Goal: Use online tool/utility: Use online tool/utility

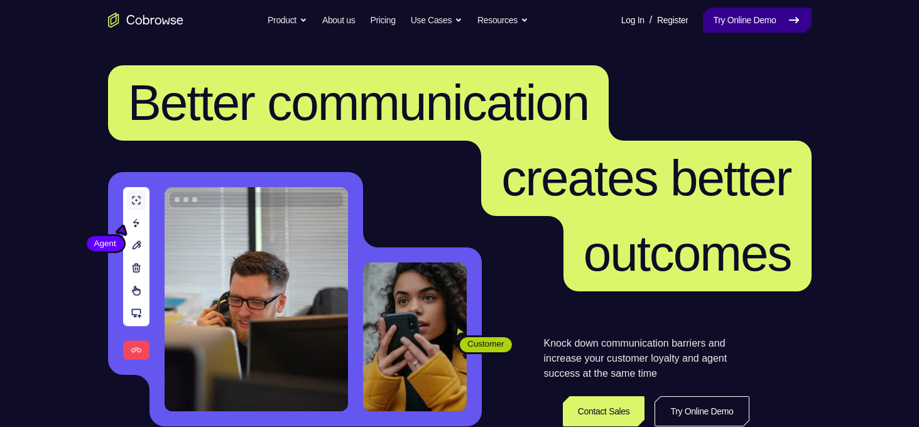
click at [757, 23] on link "Try Online Demo" at bounding box center [757, 20] width 108 height 25
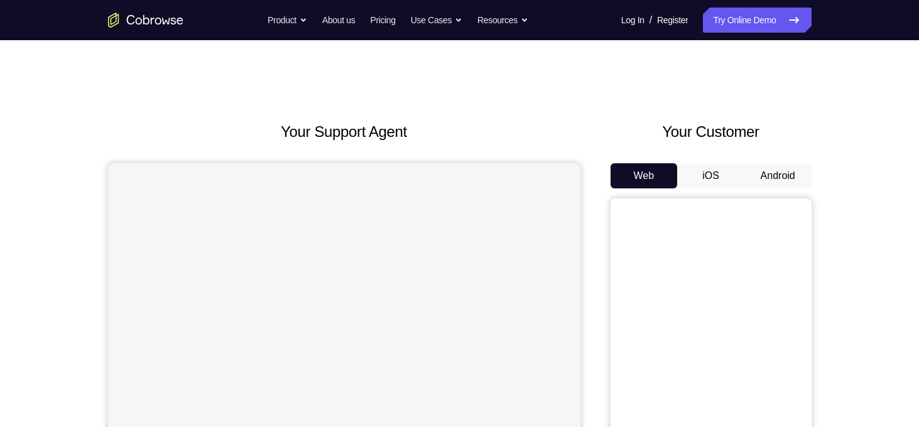
click at [767, 179] on button "Android" at bounding box center [777, 175] width 67 height 25
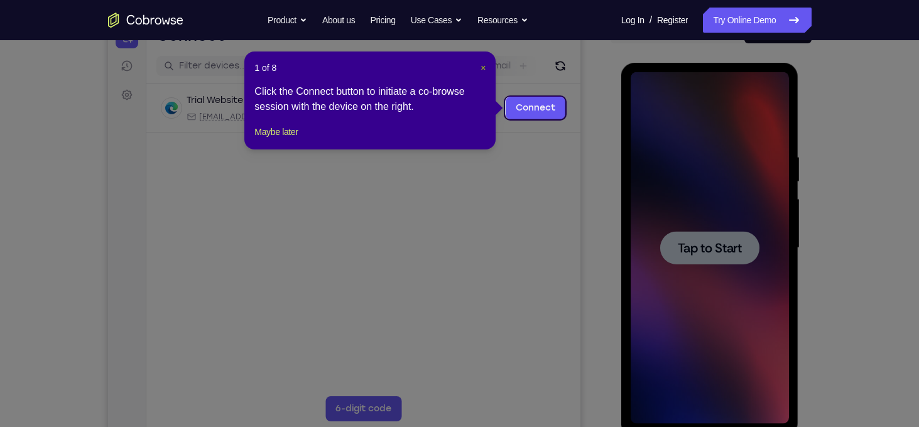
click at [485, 65] on span "×" at bounding box center [482, 68] width 5 height 10
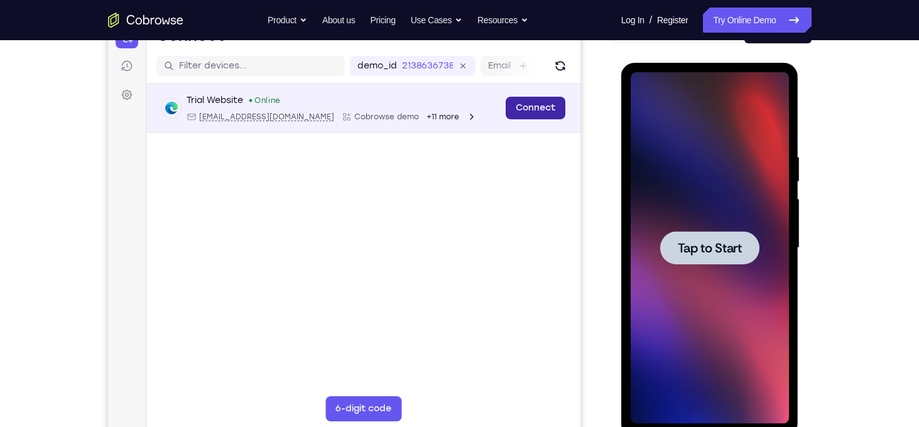
click at [525, 99] on link "Connect" at bounding box center [535, 108] width 60 height 23
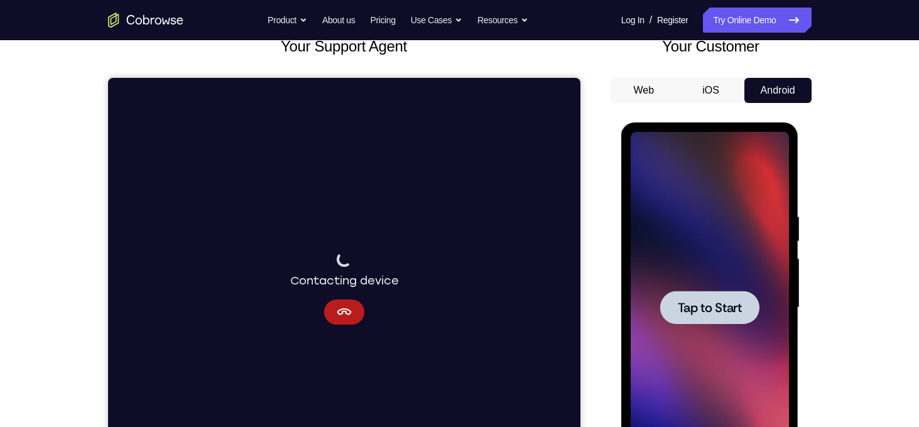
scroll to position [89, 0]
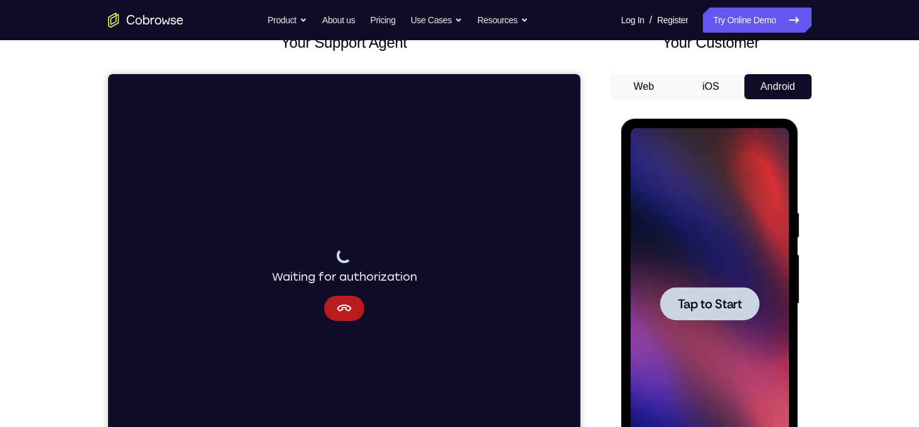
click at [725, 300] on span "Tap to Start" at bounding box center [710, 304] width 64 height 13
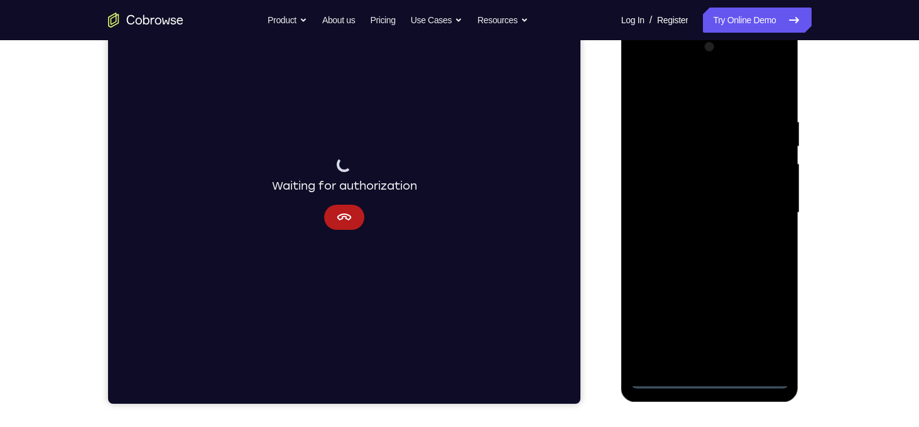
scroll to position [181, 0]
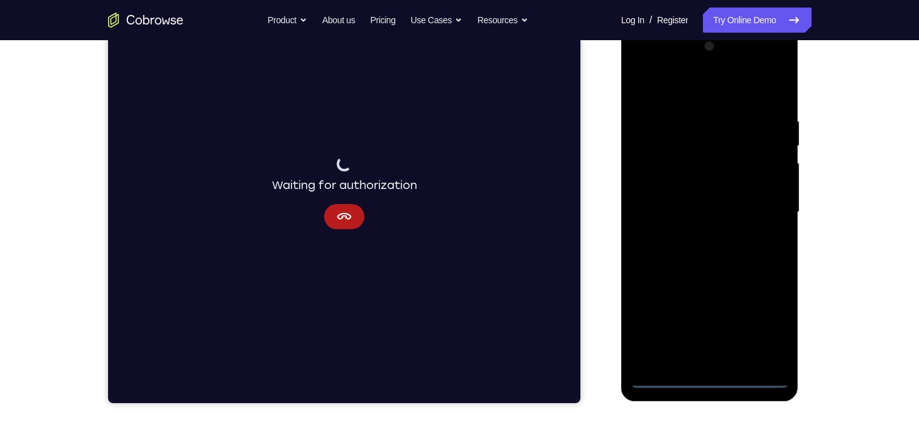
click at [702, 381] on div at bounding box center [710, 212] width 158 height 352
click at [776, 317] on div at bounding box center [710, 212] width 158 height 352
click at [692, 89] on div at bounding box center [710, 212] width 158 height 352
click at [761, 201] on div at bounding box center [710, 212] width 158 height 352
click at [722, 359] on div at bounding box center [710, 212] width 158 height 352
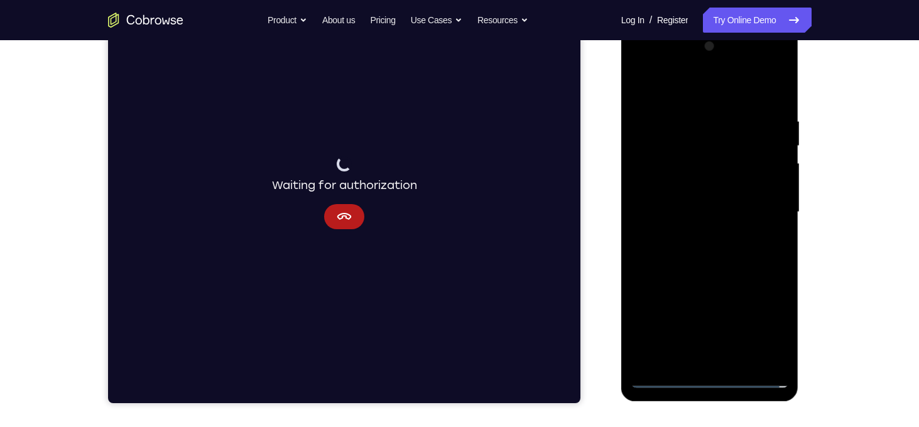
click at [683, 203] on div at bounding box center [710, 212] width 158 height 352
click at [350, 214] on icon "Cancel" at bounding box center [343, 216] width 15 height 15
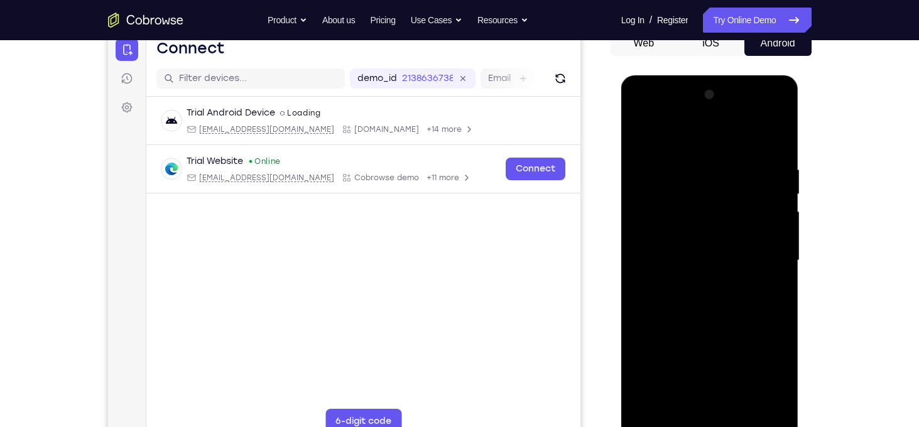
scroll to position [130, 0]
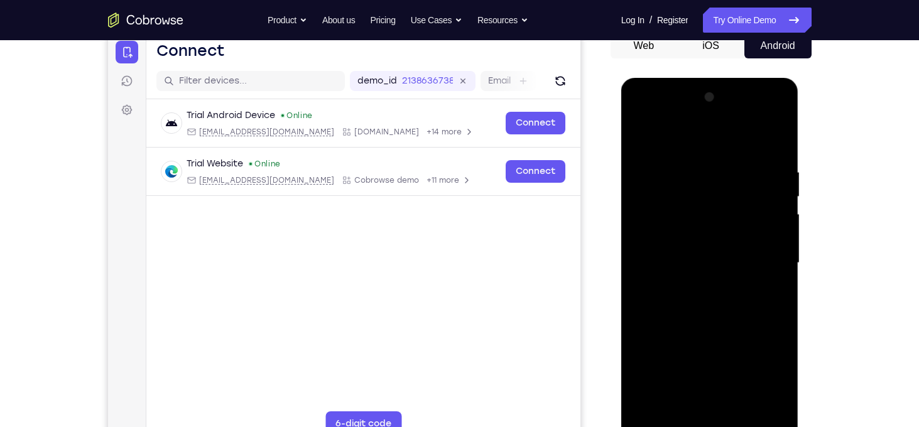
click at [653, 209] on div at bounding box center [710, 263] width 158 height 352
click at [662, 245] on div at bounding box center [710, 263] width 158 height 352
click at [701, 260] on div at bounding box center [710, 263] width 158 height 352
click at [703, 302] on div at bounding box center [710, 263] width 158 height 352
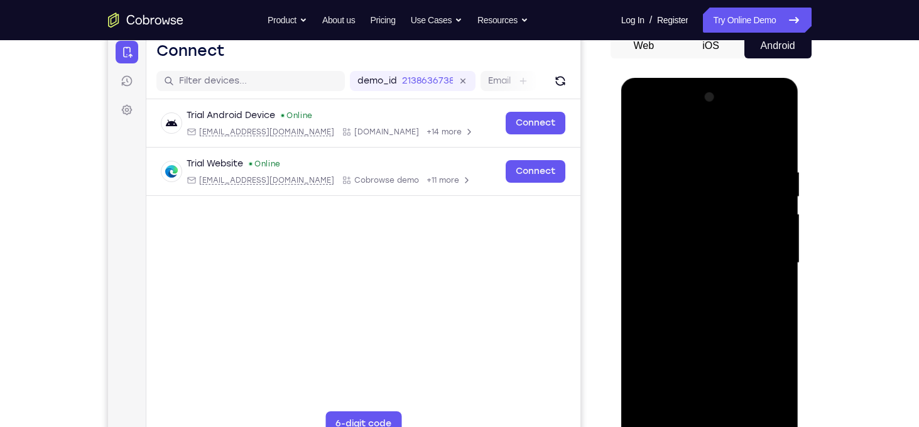
click at [743, 301] on div at bounding box center [710, 263] width 158 height 352
click at [713, 313] on div at bounding box center [710, 263] width 158 height 352
click at [782, 133] on div at bounding box center [710, 263] width 158 height 352
click at [648, 207] on div at bounding box center [710, 263] width 158 height 352
click at [739, 410] on div at bounding box center [710, 263] width 158 height 352
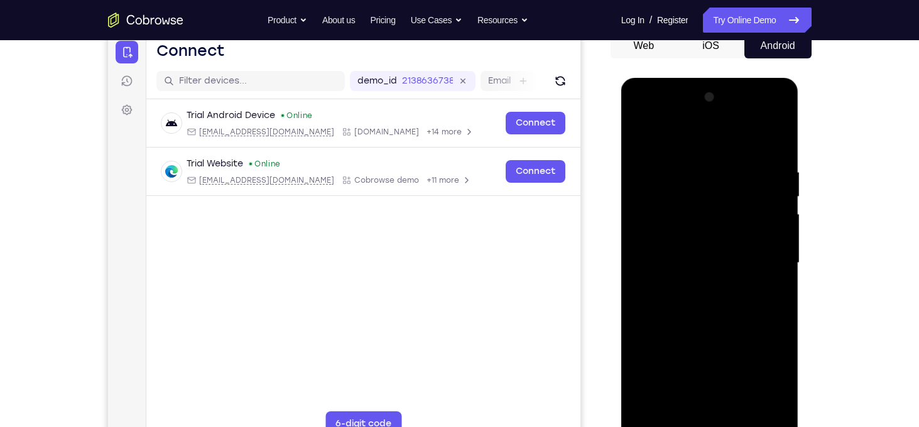
click at [713, 324] on div at bounding box center [710, 263] width 158 height 352
click at [727, 264] on div at bounding box center [710, 263] width 158 height 352
drag, startPoint x: 727, startPoint y: 264, endPoint x: 742, endPoint y: 261, distance: 15.4
click at [742, 261] on div at bounding box center [710, 263] width 158 height 352
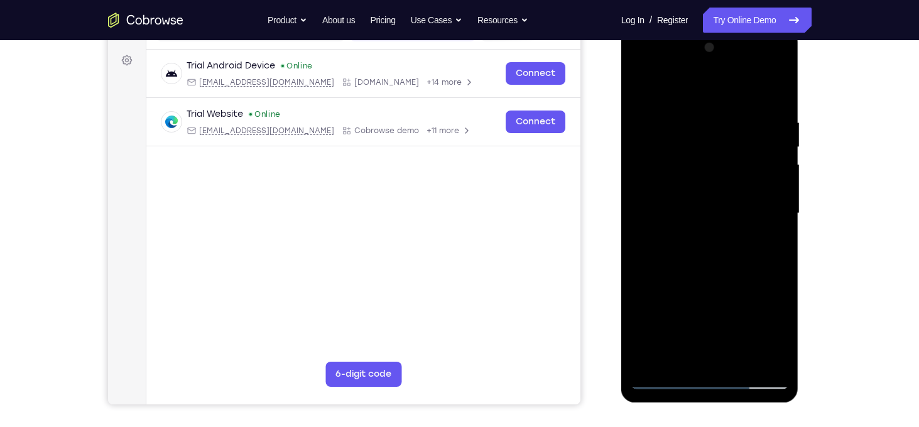
scroll to position [181, 0]
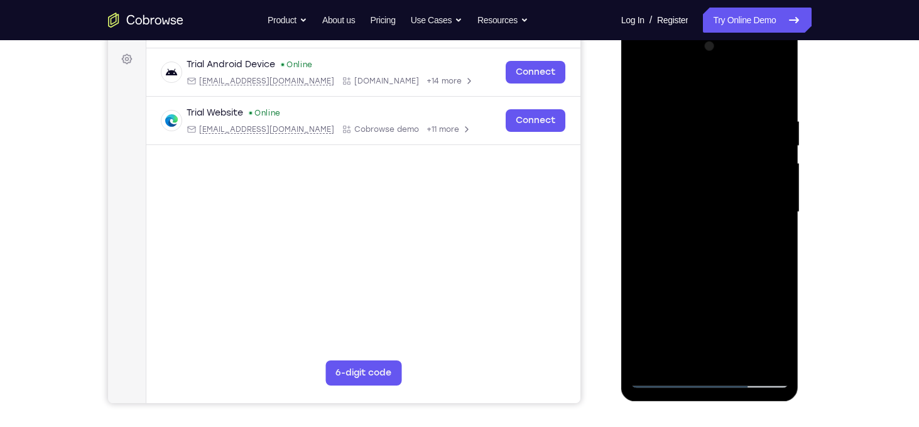
drag, startPoint x: 748, startPoint y: 195, endPoint x: 742, endPoint y: 355, distance: 160.3
click at [742, 355] on div at bounding box center [710, 212] width 158 height 352
drag, startPoint x: 747, startPoint y: 253, endPoint x: 806, endPoint y: 166, distance: 105.2
click at [800, 166] on html "Online web based iOS Simulators and Android Emulators. Run iPhone, iPad, Mobile…" at bounding box center [710, 215] width 179 height 377
drag, startPoint x: 766, startPoint y: 205, endPoint x: 763, endPoint y: 279, distance: 73.5
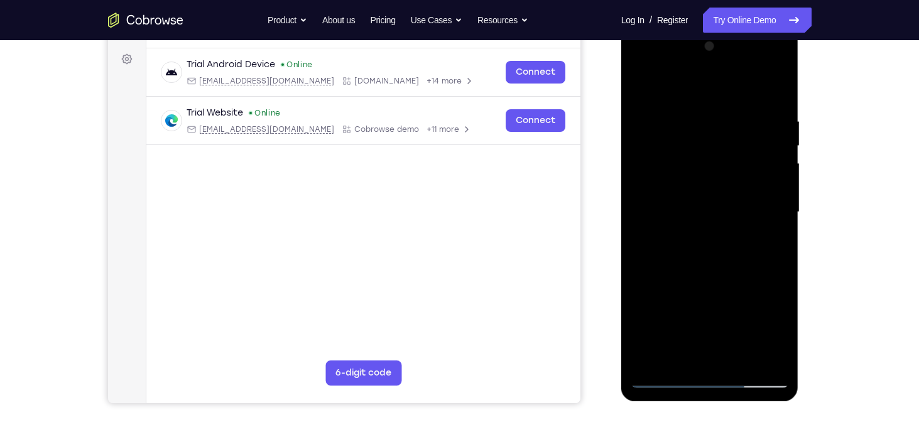
click at [763, 279] on div at bounding box center [710, 212] width 158 height 352
click at [702, 171] on div at bounding box center [710, 212] width 158 height 352
click at [698, 330] on div at bounding box center [710, 212] width 158 height 352
click at [779, 83] on div at bounding box center [710, 212] width 158 height 352
click at [762, 150] on div at bounding box center [710, 212] width 158 height 352
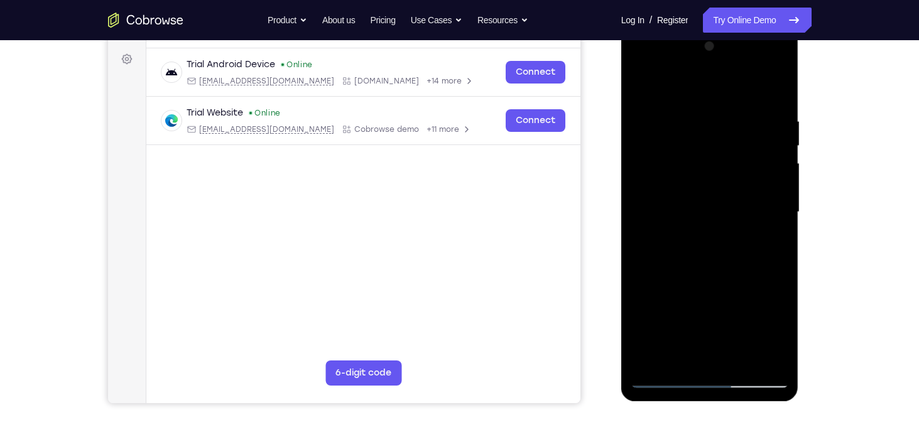
click at [778, 325] on div at bounding box center [710, 212] width 158 height 352
click at [774, 339] on div at bounding box center [710, 212] width 158 height 352
click at [754, 333] on div at bounding box center [710, 212] width 158 height 352
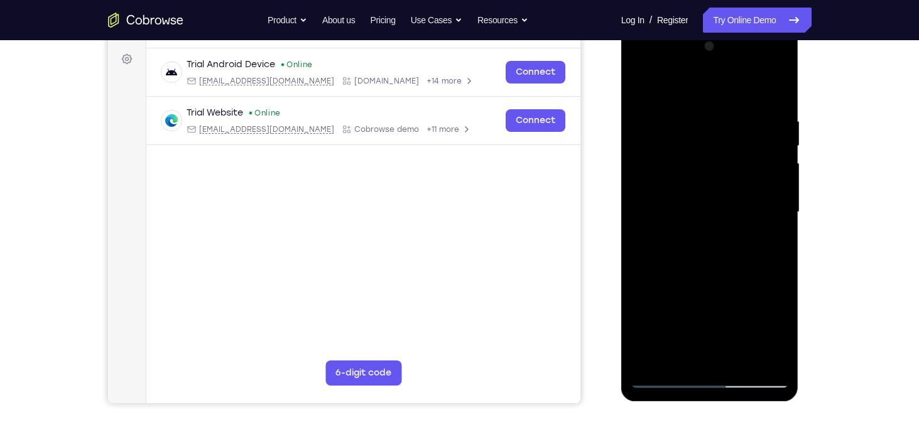
click at [699, 244] on div at bounding box center [710, 212] width 158 height 352
click at [768, 242] on div at bounding box center [710, 212] width 158 height 352
drag, startPoint x: 726, startPoint y: 127, endPoint x: 717, endPoint y: 191, distance: 64.0
click at [717, 191] on div at bounding box center [710, 212] width 158 height 352
drag, startPoint x: 746, startPoint y: 141, endPoint x: 745, endPoint y: 182, distance: 40.8
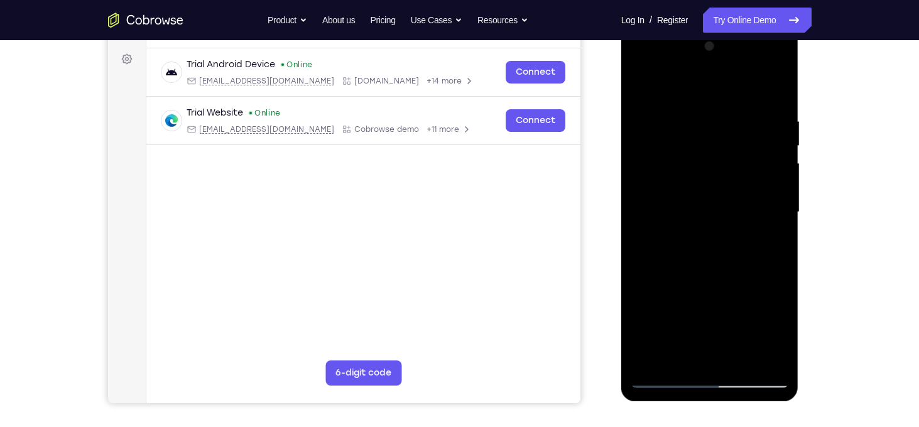
click at [745, 182] on div at bounding box center [710, 212] width 158 height 352
click at [686, 143] on div at bounding box center [710, 212] width 158 height 352
click at [776, 92] on div at bounding box center [710, 212] width 158 height 352
click at [740, 156] on div at bounding box center [710, 212] width 158 height 352
click at [768, 243] on div at bounding box center [710, 212] width 158 height 352
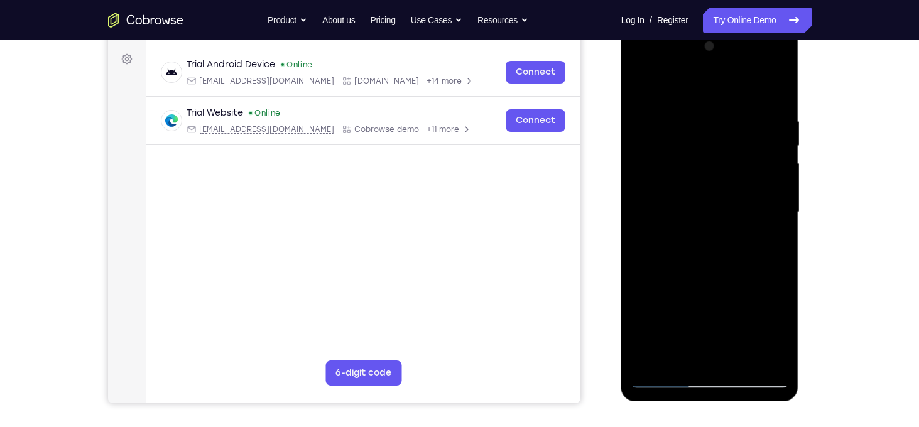
click at [639, 87] on div at bounding box center [710, 212] width 158 height 352
click at [638, 87] on div at bounding box center [710, 212] width 158 height 352
click at [739, 357] on div at bounding box center [710, 212] width 158 height 352
click at [723, 210] on div at bounding box center [710, 212] width 158 height 352
click at [772, 232] on div at bounding box center [710, 212] width 158 height 352
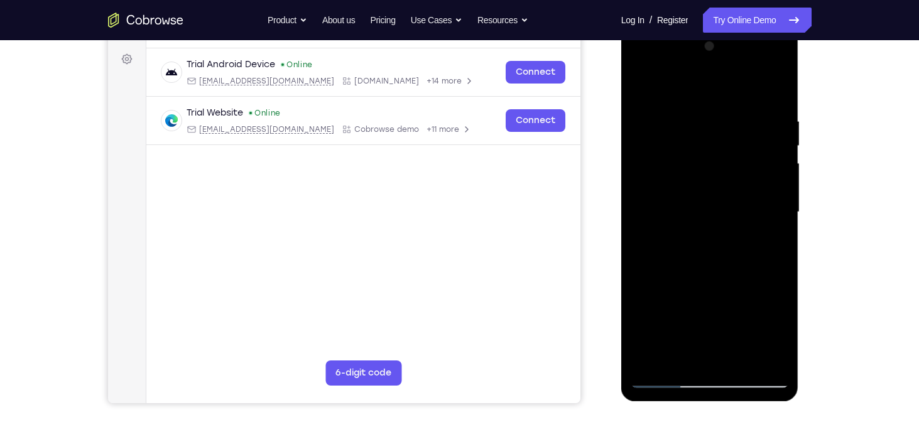
click at [732, 232] on div at bounding box center [710, 212] width 158 height 352
click at [779, 338] on div at bounding box center [710, 212] width 158 height 352
click at [772, 247] on div at bounding box center [710, 212] width 158 height 352
click at [641, 94] on div at bounding box center [710, 212] width 158 height 352
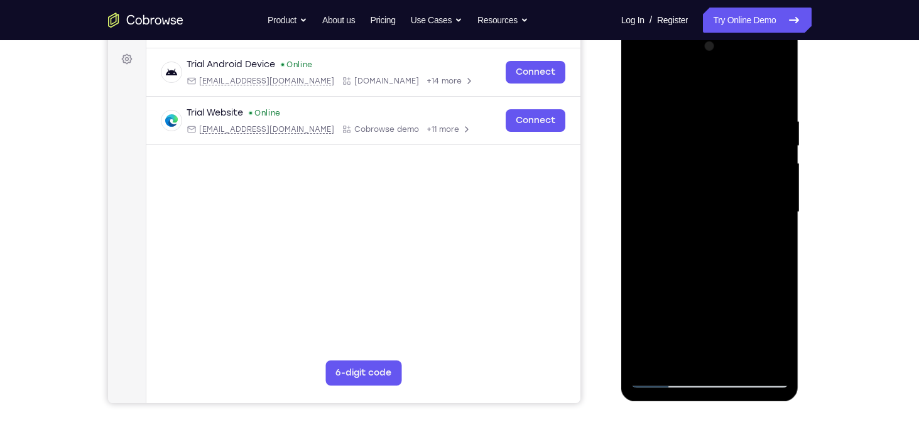
click at [641, 86] on div at bounding box center [710, 212] width 158 height 352
click at [737, 363] on div at bounding box center [710, 212] width 158 height 352
click at [713, 234] on div at bounding box center [710, 212] width 158 height 352
click at [645, 93] on div at bounding box center [710, 212] width 158 height 352
click at [643, 88] on div at bounding box center [710, 212] width 158 height 352
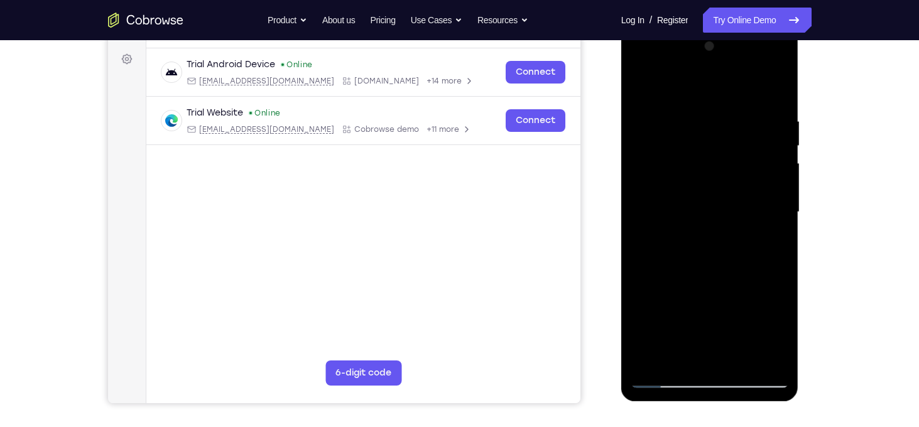
click at [693, 119] on div at bounding box center [710, 212] width 158 height 352
click at [781, 82] on div at bounding box center [710, 212] width 158 height 352
drag, startPoint x: 759, startPoint y: 111, endPoint x: 623, endPoint y: 126, distance: 137.2
click at [623, 126] on div at bounding box center [710, 214] width 178 height 374
drag, startPoint x: 727, startPoint y: 111, endPoint x: 643, endPoint y: 118, distance: 83.9
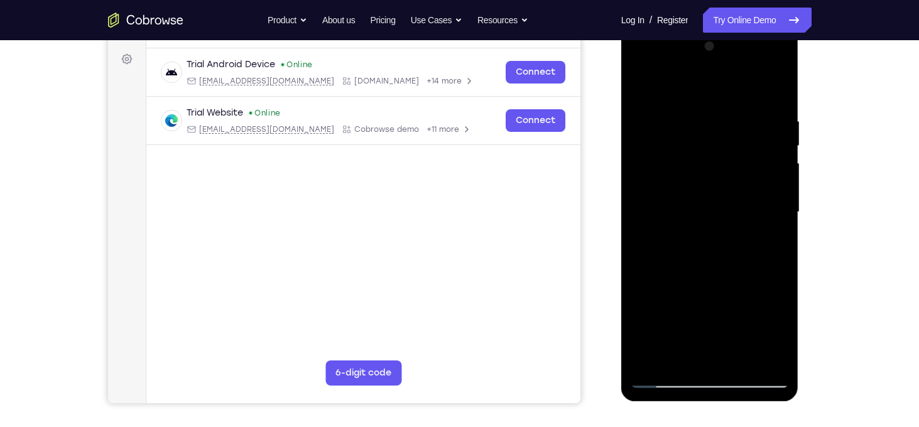
click at [643, 118] on div at bounding box center [710, 212] width 158 height 352
click at [699, 111] on div at bounding box center [710, 212] width 158 height 352
click at [771, 150] on div at bounding box center [710, 212] width 158 height 352
click at [777, 90] on div at bounding box center [710, 212] width 158 height 352
drag, startPoint x: 721, startPoint y: 124, endPoint x: 646, endPoint y: 134, distance: 76.0
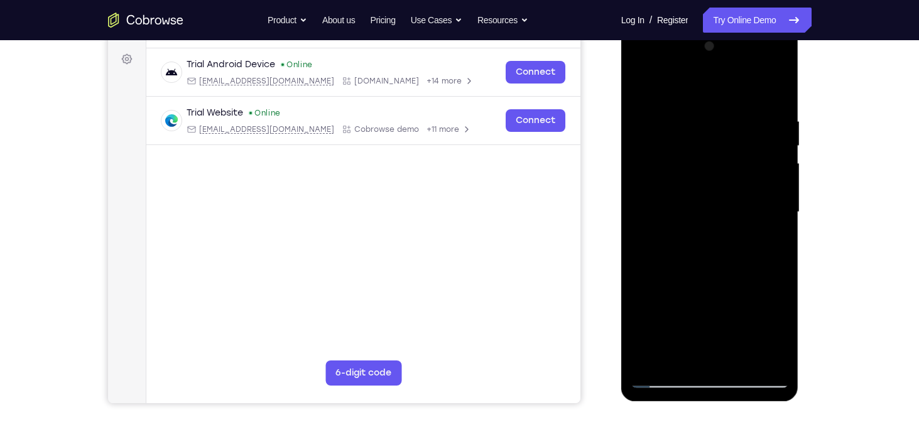
click at [646, 134] on div at bounding box center [710, 212] width 158 height 352
drag, startPoint x: 749, startPoint y: 124, endPoint x: 631, endPoint y: 136, distance: 118.0
click at [631, 136] on div at bounding box center [710, 212] width 158 height 352
drag, startPoint x: 729, startPoint y: 124, endPoint x: 645, endPoint y: 143, distance: 86.4
click at [645, 143] on div at bounding box center [710, 212] width 158 height 352
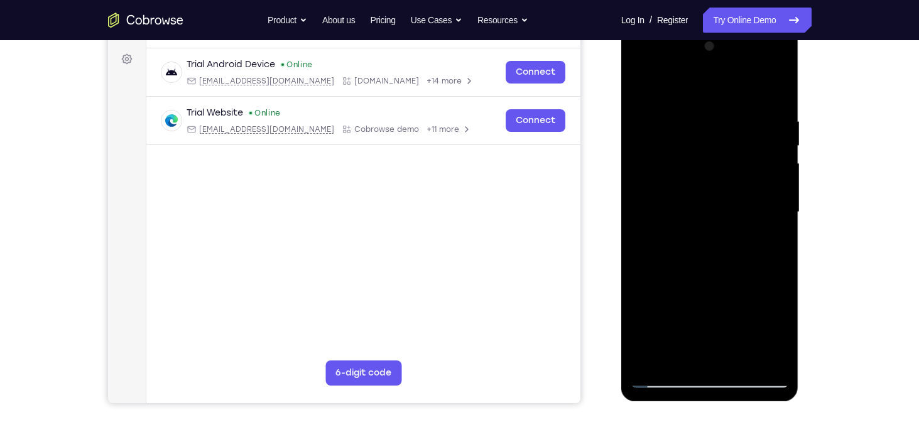
drag, startPoint x: 733, startPoint y: 117, endPoint x: 632, endPoint y: 119, distance: 100.5
click at [632, 119] on div at bounding box center [710, 212] width 158 height 352
drag, startPoint x: 720, startPoint y: 175, endPoint x: 749, endPoint y: 51, distance: 126.4
click at [749, 51] on div at bounding box center [710, 212] width 158 height 352
drag, startPoint x: 740, startPoint y: 264, endPoint x: 763, endPoint y: 111, distance: 154.3
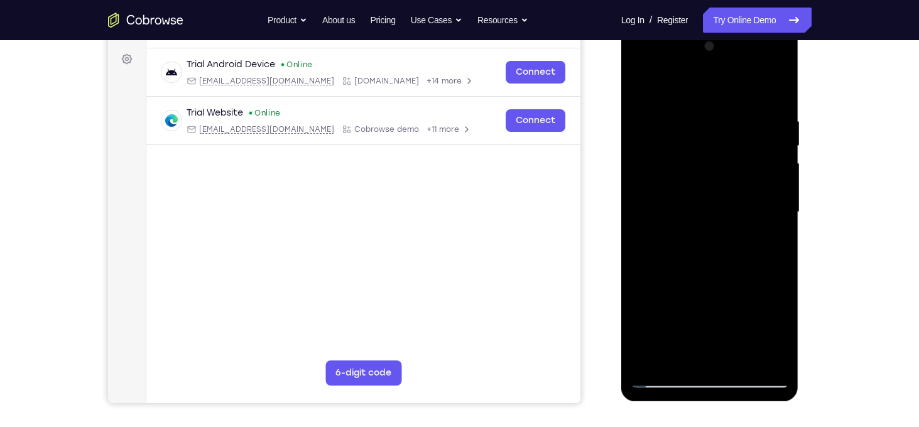
click at [763, 111] on div at bounding box center [710, 212] width 158 height 352
drag, startPoint x: 729, startPoint y: 271, endPoint x: 740, endPoint y: 223, distance: 49.2
click at [740, 223] on div at bounding box center [710, 212] width 158 height 352
drag, startPoint x: 720, startPoint y: 315, endPoint x: 754, endPoint y: 160, distance: 158.8
click at [754, 160] on div at bounding box center [710, 212] width 158 height 352
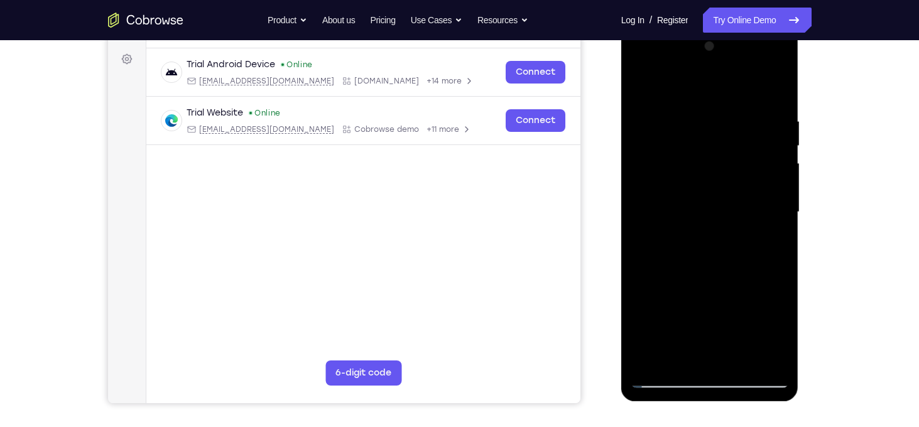
drag, startPoint x: 737, startPoint y: 269, endPoint x: 779, endPoint y: 126, distance: 149.2
click at [779, 126] on div at bounding box center [710, 212] width 158 height 352
drag, startPoint x: 752, startPoint y: 269, endPoint x: 778, endPoint y: 150, distance: 122.1
click at [778, 150] on div at bounding box center [710, 212] width 158 height 352
drag, startPoint x: 752, startPoint y: 278, endPoint x: 745, endPoint y: 145, distance: 132.7
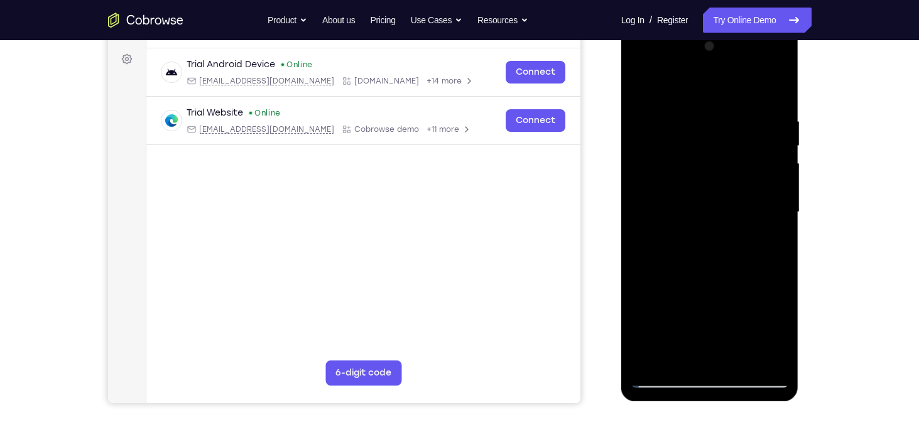
click at [745, 145] on div at bounding box center [710, 212] width 158 height 352
drag, startPoint x: 745, startPoint y: 145, endPoint x: 732, endPoint y: 190, distance: 46.9
click at [732, 190] on div at bounding box center [710, 212] width 158 height 352
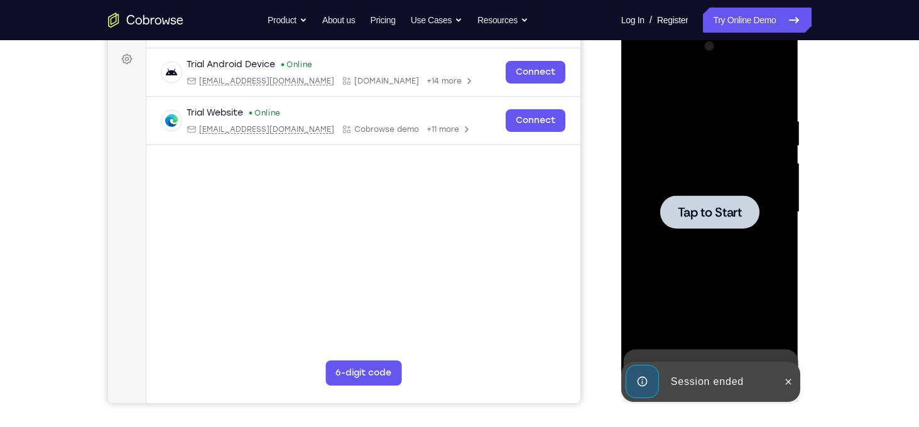
click at [715, 208] on span "Tap to Start" at bounding box center [710, 212] width 64 height 13
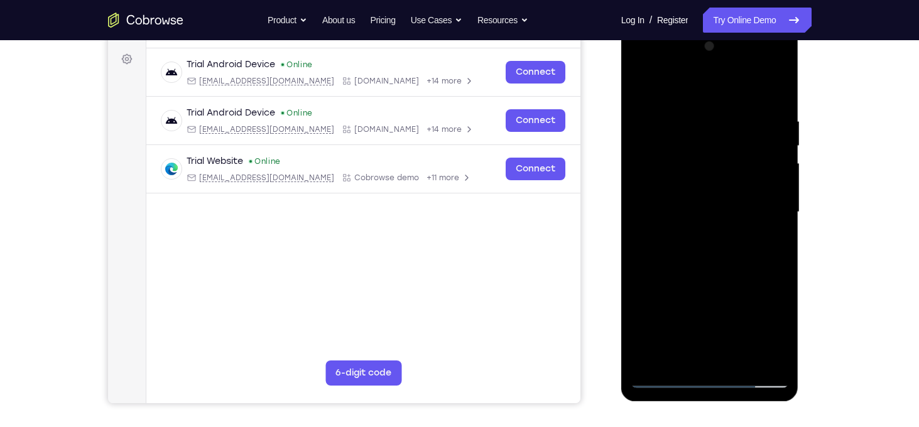
click at [706, 377] on div at bounding box center [710, 212] width 158 height 352
click at [766, 326] on div at bounding box center [710, 212] width 158 height 352
click at [720, 94] on div at bounding box center [710, 212] width 158 height 352
click at [760, 204] on div at bounding box center [710, 212] width 158 height 352
click at [719, 357] on div at bounding box center [710, 212] width 158 height 352
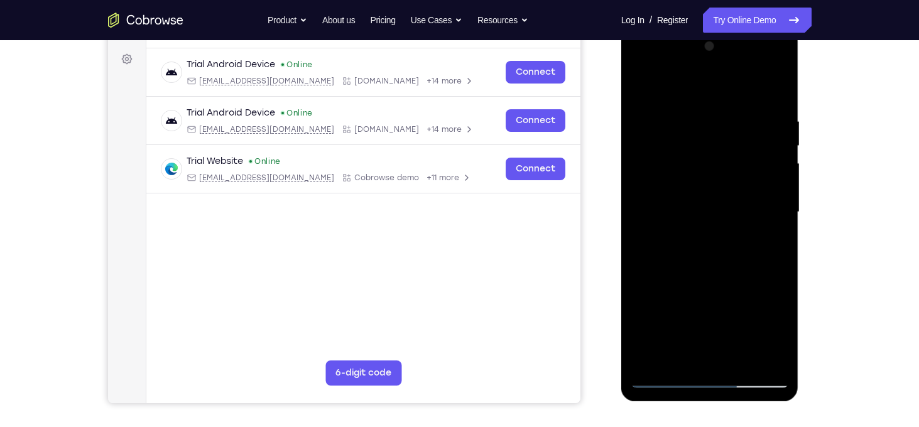
click at [696, 202] on div at bounding box center [710, 212] width 158 height 352
click at [677, 187] on div at bounding box center [710, 212] width 158 height 352
click at [772, 187] on div at bounding box center [710, 212] width 158 height 352
click at [708, 210] on div at bounding box center [710, 212] width 158 height 352
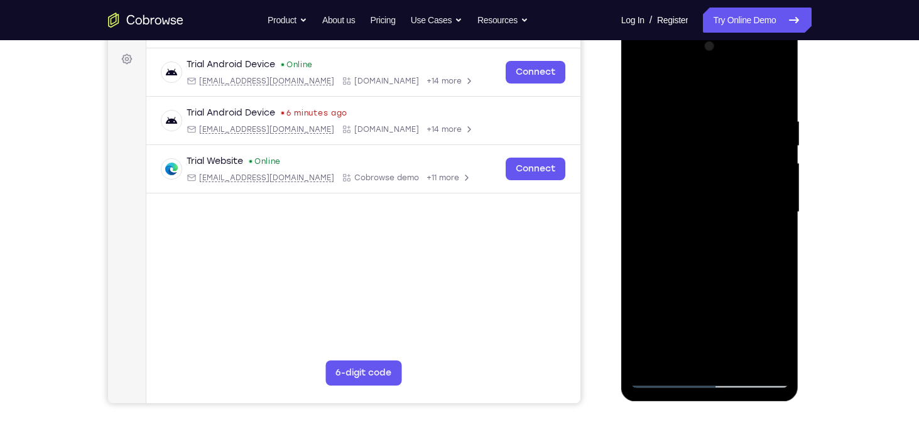
click at [696, 254] on div at bounding box center [710, 212] width 158 height 352
click at [707, 268] on div at bounding box center [710, 212] width 158 height 352
drag, startPoint x: 707, startPoint y: 268, endPoint x: 712, endPoint y: 202, distance: 65.5
click at [712, 202] on div at bounding box center [710, 212] width 158 height 352
drag, startPoint x: 698, startPoint y: 127, endPoint x: 689, endPoint y: 250, distance: 122.8
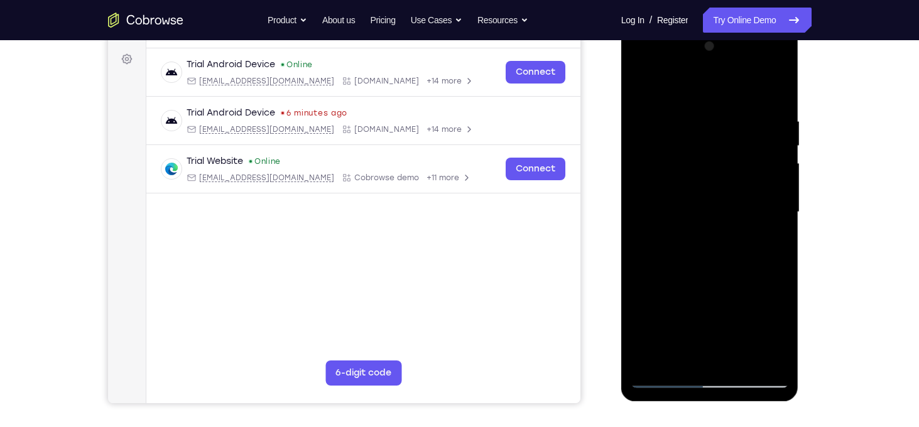
click at [689, 250] on div at bounding box center [710, 212] width 158 height 352
drag, startPoint x: 710, startPoint y: 286, endPoint x: 722, endPoint y: 198, distance: 89.4
click at [722, 198] on div at bounding box center [710, 212] width 158 height 352
click at [743, 360] on div at bounding box center [710, 212] width 158 height 352
click at [718, 279] on div at bounding box center [710, 212] width 158 height 352
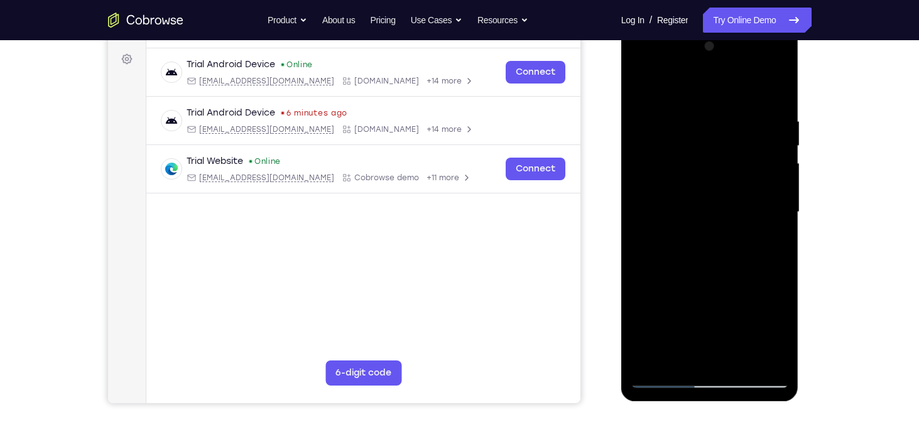
drag, startPoint x: 732, startPoint y: 164, endPoint x: 681, endPoint y: 171, distance: 51.4
click at [681, 171] on div at bounding box center [710, 212] width 158 height 352
click at [781, 144] on div at bounding box center [710, 212] width 158 height 352
click at [725, 150] on div at bounding box center [710, 212] width 158 height 352
click at [676, 313] on div at bounding box center [710, 212] width 158 height 352
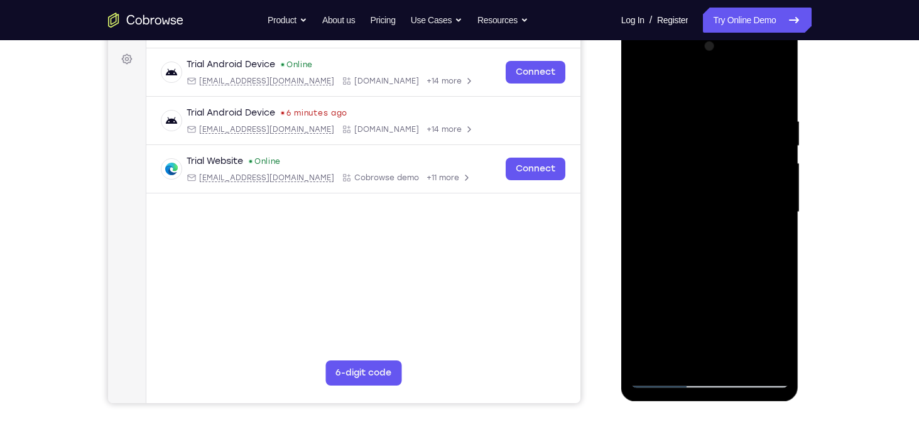
click at [653, 325] on div at bounding box center [710, 212] width 158 height 352
click at [673, 310] on div at bounding box center [710, 212] width 158 height 352
click at [686, 301] on div at bounding box center [710, 212] width 158 height 352
drag, startPoint x: 706, startPoint y: 285, endPoint x: 824, endPoint y: 200, distance: 145.4
click at [800, 200] on html "Online web based iOS Simulators and Android Emulators. Run iPhone, iPad, Mobile…" at bounding box center [710, 215] width 179 height 377
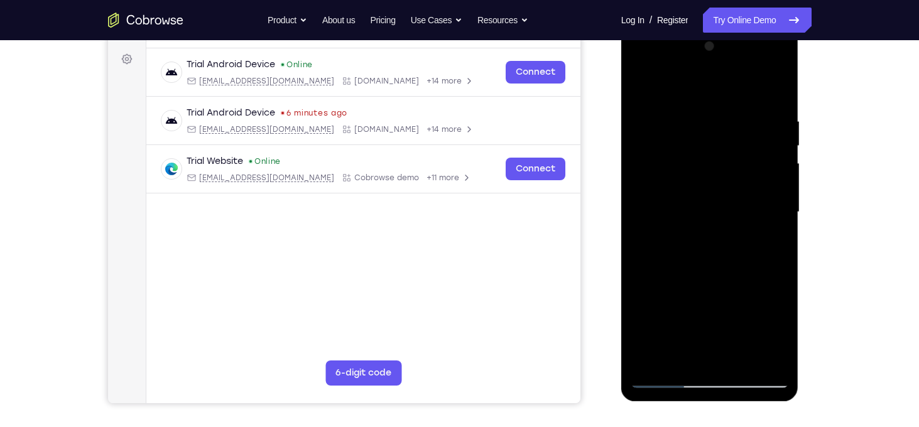
click at [659, 98] on div at bounding box center [710, 212] width 158 height 352
click at [642, 84] on div at bounding box center [710, 212] width 158 height 352
drag, startPoint x: 725, startPoint y: 262, endPoint x: 756, endPoint y: 33, distance: 230.7
click at [756, 33] on div at bounding box center [710, 214] width 178 height 374
drag, startPoint x: 742, startPoint y: 213, endPoint x: 788, endPoint y: 64, distance: 155.9
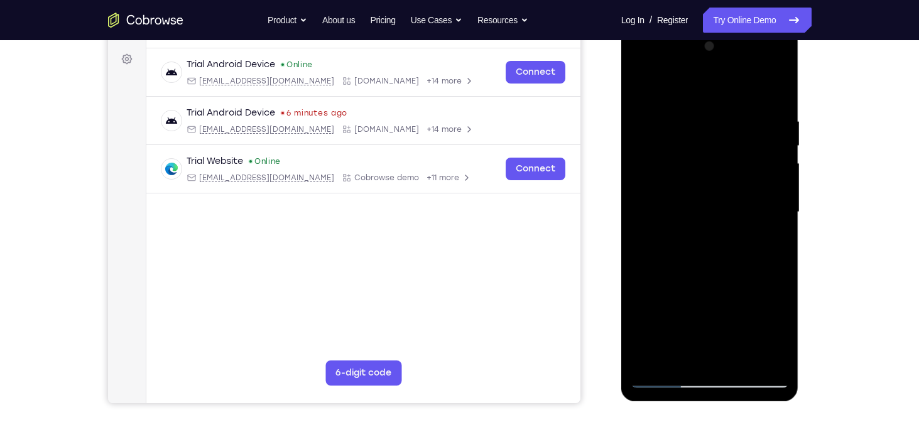
click at [788, 64] on div at bounding box center [710, 212] width 158 height 352
click at [653, 360] on div at bounding box center [710, 212] width 158 height 352
drag, startPoint x: 718, startPoint y: 303, endPoint x: 742, endPoint y: 137, distance: 167.5
click at [742, 137] on div at bounding box center [710, 212] width 158 height 352
drag, startPoint x: 713, startPoint y: 223, endPoint x: 707, endPoint y: 72, distance: 150.9
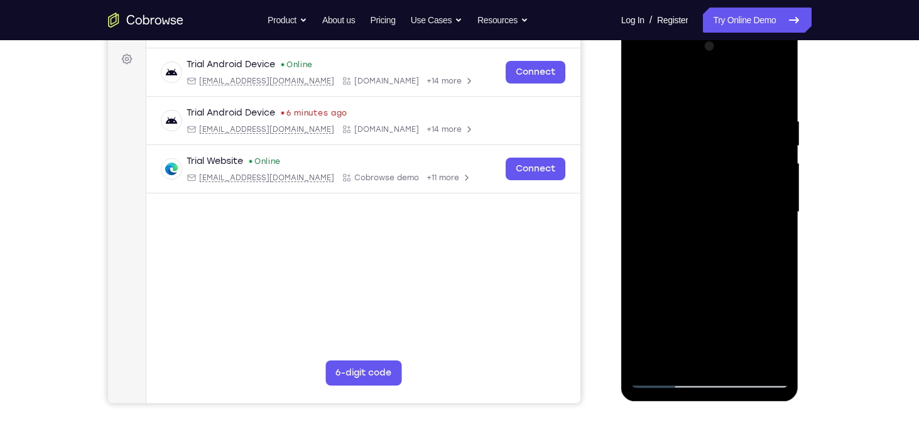
click at [707, 72] on div at bounding box center [710, 212] width 158 height 352
drag, startPoint x: 726, startPoint y: 307, endPoint x: 708, endPoint y: 23, distance: 284.4
click at [708, 27] on html "Online web based iOS Simulators and Android Emulators. Run iPhone, iPad, Mobile…" at bounding box center [710, 215] width 179 height 377
drag, startPoint x: 727, startPoint y: 295, endPoint x: 739, endPoint y: 92, distance: 203.9
click at [739, 92] on div at bounding box center [710, 212] width 158 height 352
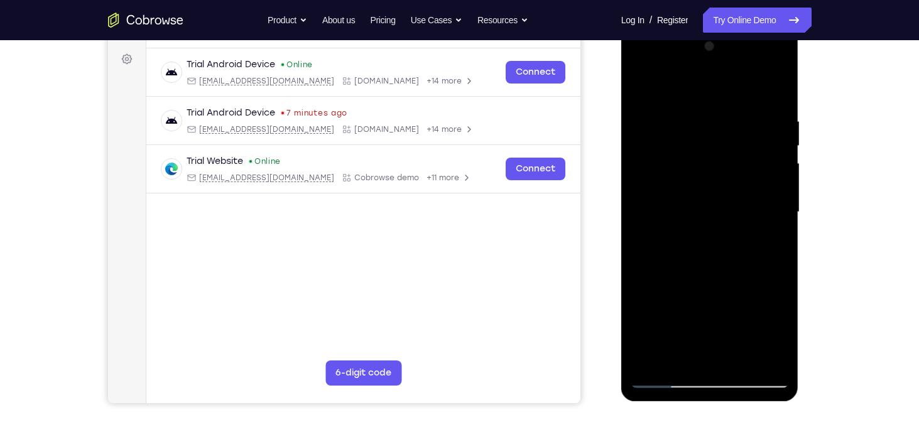
drag, startPoint x: 751, startPoint y: 242, endPoint x: 752, endPoint y: 209, distance: 33.3
click at [752, 209] on div at bounding box center [710, 212] width 158 height 352
click at [781, 220] on div at bounding box center [710, 212] width 158 height 352
click at [783, 225] on div at bounding box center [710, 212] width 158 height 352
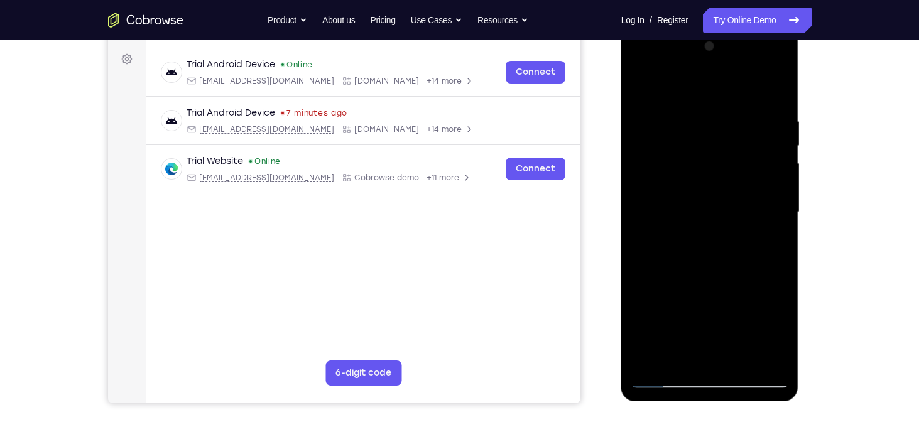
click at [783, 225] on div at bounding box center [710, 212] width 158 height 352
drag, startPoint x: 715, startPoint y: 283, endPoint x: 690, endPoint y: 111, distance: 173.3
click at [690, 111] on div at bounding box center [710, 212] width 158 height 352
drag, startPoint x: 731, startPoint y: 263, endPoint x: 717, endPoint y: 214, distance: 51.1
click at [717, 214] on div at bounding box center [710, 212] width 158 height 352
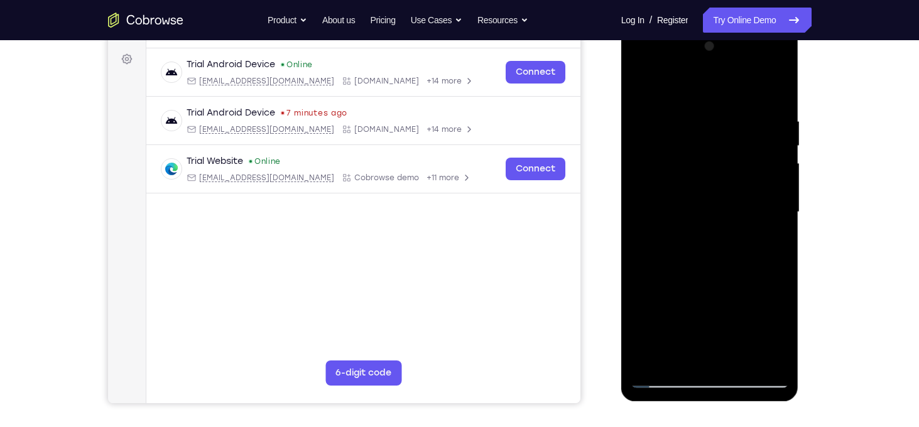
drag, startPoint x: 727, startPoint y: 246, endPoint x: 761, endPoint y: 153, distance: 99.2
drag, startPoint x: 761, startPoint y: 153, endPoint x: 772, endPoint y: 241, distance: 87.9
click at [772, 241] on div at bounding box center [710, 212] width 158 height 352
drag, startPoint x: 671, startPoint y: 283, endPoint x: 737, endPoint y: 109, distance: 186.0
click at [737, 109] on div at bounding box center [710, 212] width 158 height 352
